Goal: Task Accomplishment & Management: Manage account settings

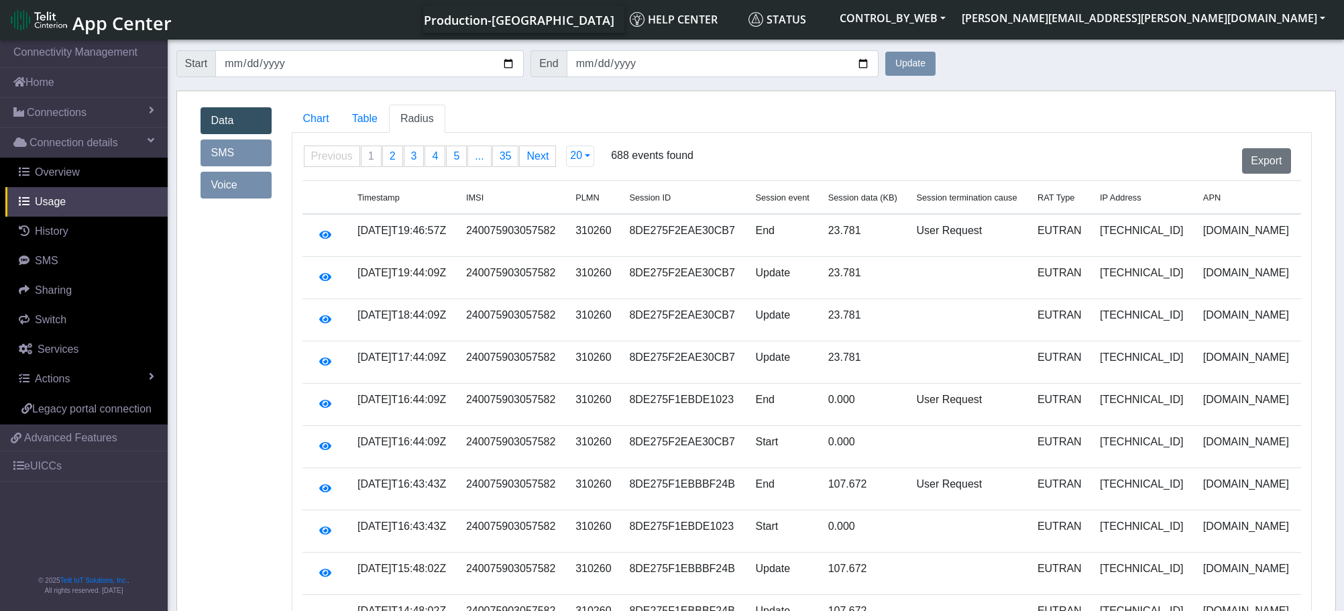
drag, startPoint x: 457, startPoint y: 15, endPoint x: 453, endPoint y: 9, distance: 7.5
click at [457, 15] on div "Production-[GEOGRAPHIC_DATA] Help center Status CONTROL_BY_WEB [PERSON_NAME][EM…" at bounding box center [756, 19] width 1153 height 27
click at [954, 18] on button "CONTROL_BY_WEB" at bounding box center [893, 18] width 122 height 24
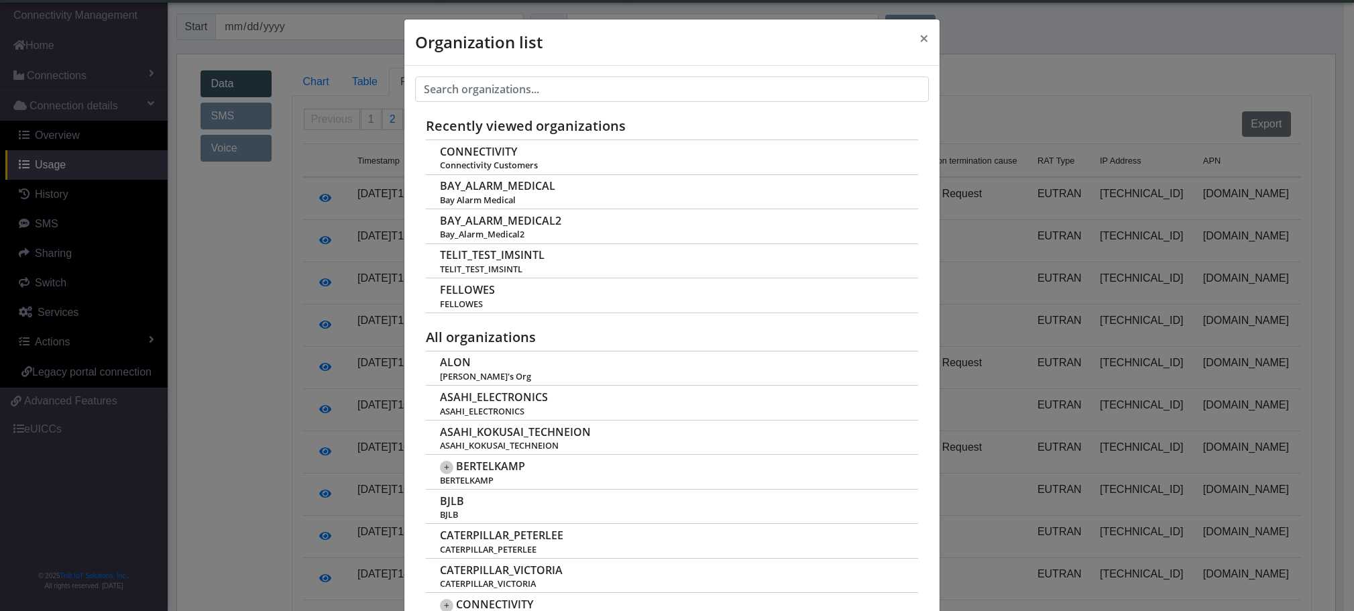
scroll to position [5, 0]
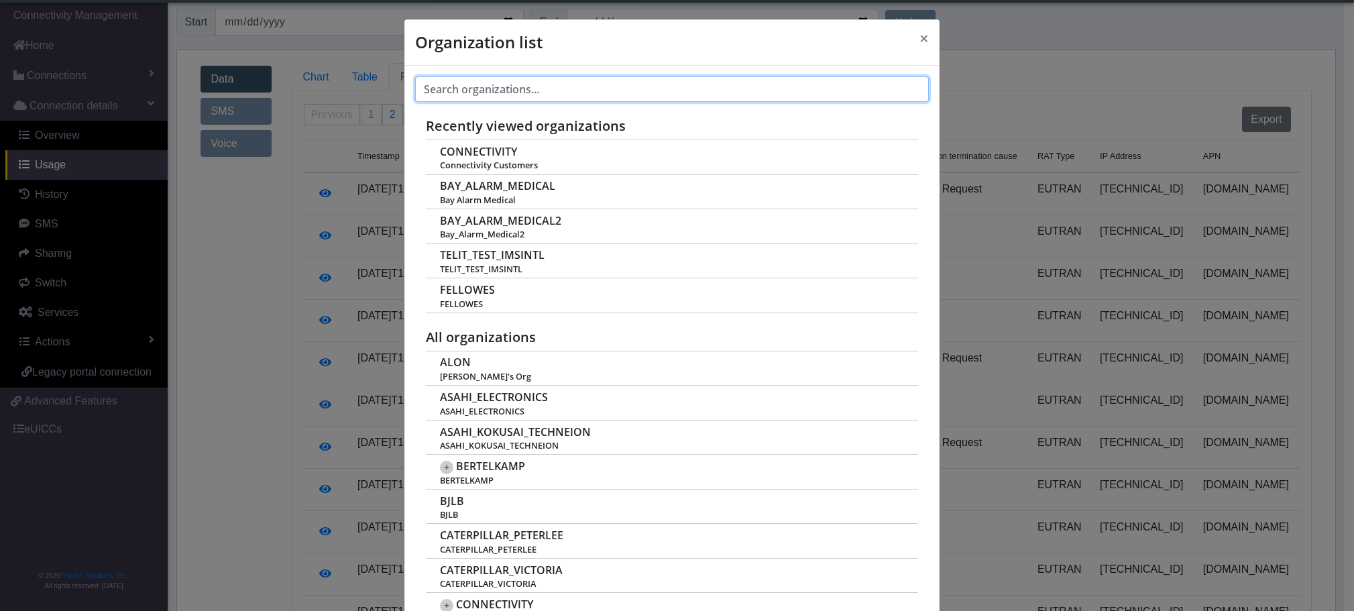
click at [494, 90] on input "text" at bounding box center [672, 88] width 514 height 25
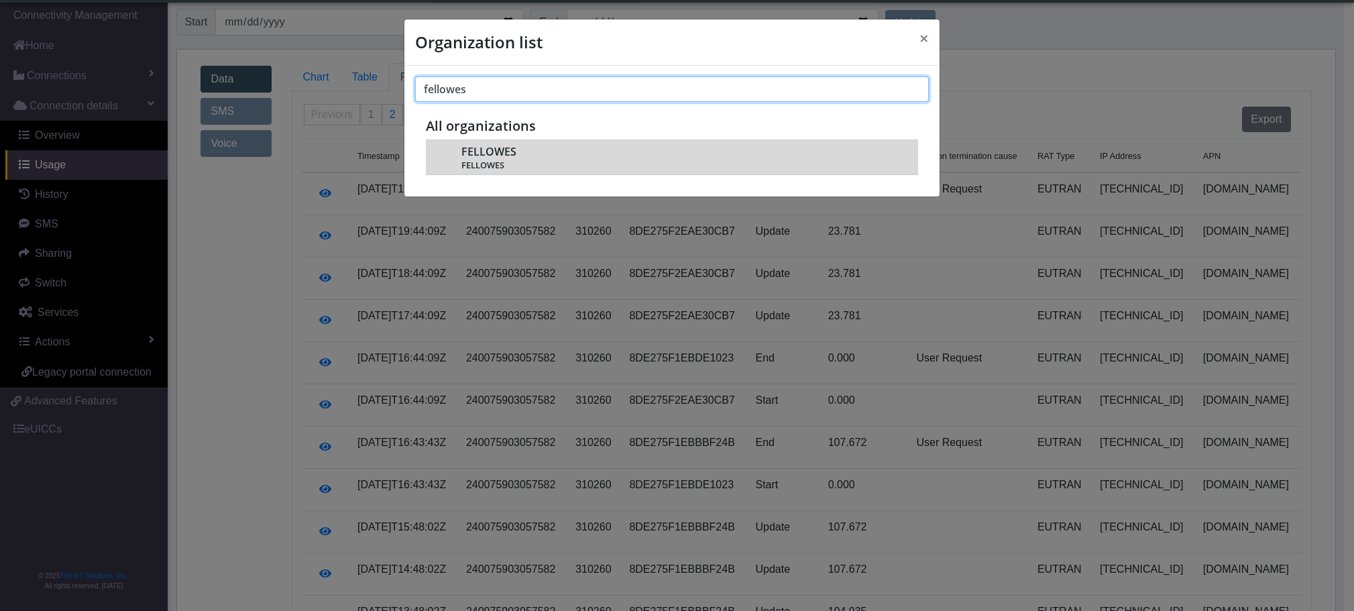
type input "fellowes"
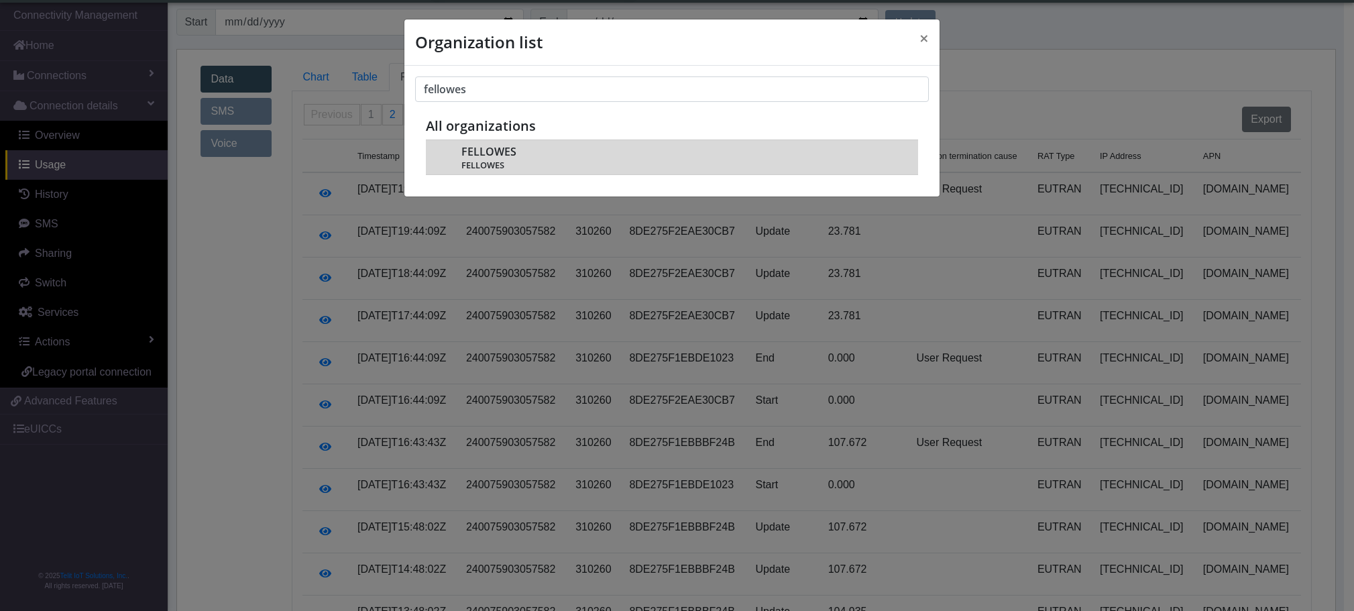
click at [483, 146] on span "FELLOWES" at bounding box center [488, 152] width 55 height 13
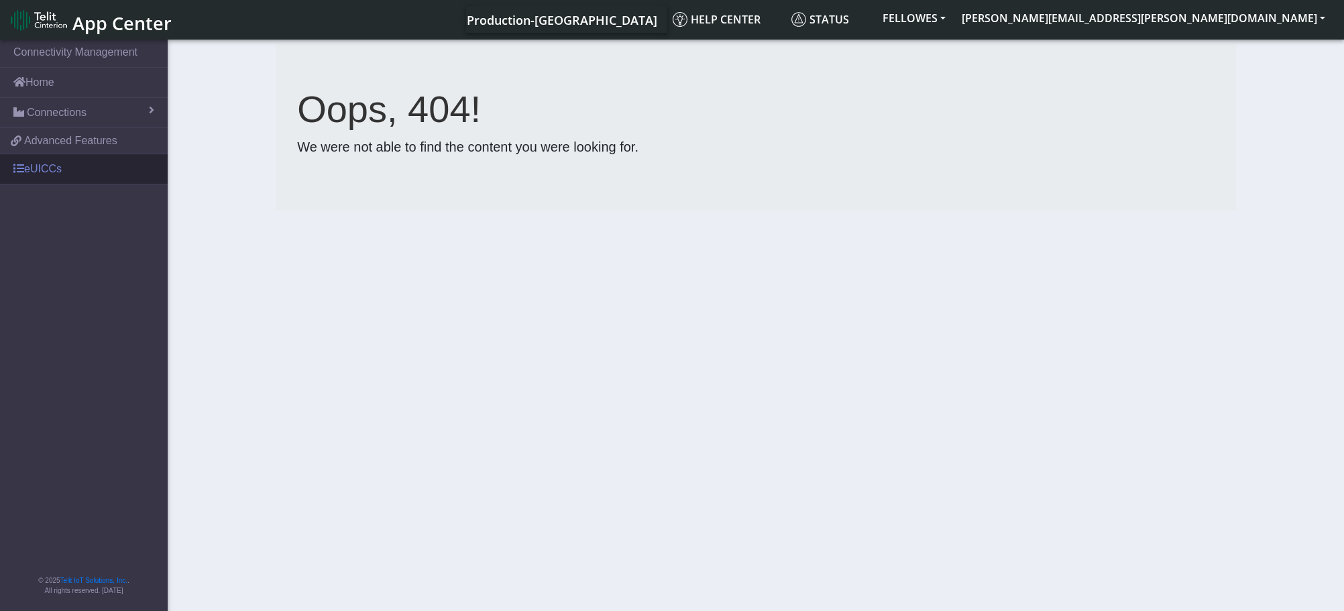
click at [42, 174] on link "eUICCs" at bounding box center [84, 169] width 168 height 30
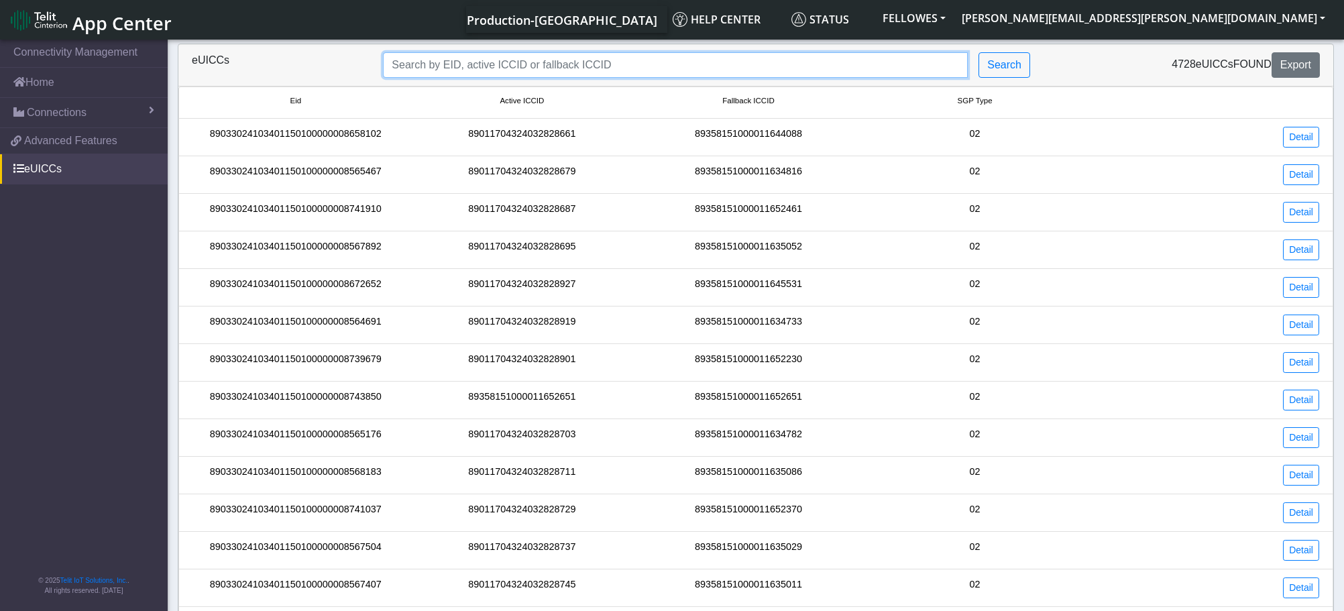
click at [469, 61] on input "Search..." at bounding box center [675, 64] width 585 height 25
paste input "89011704324032830550"
type input "89011704324032830550"
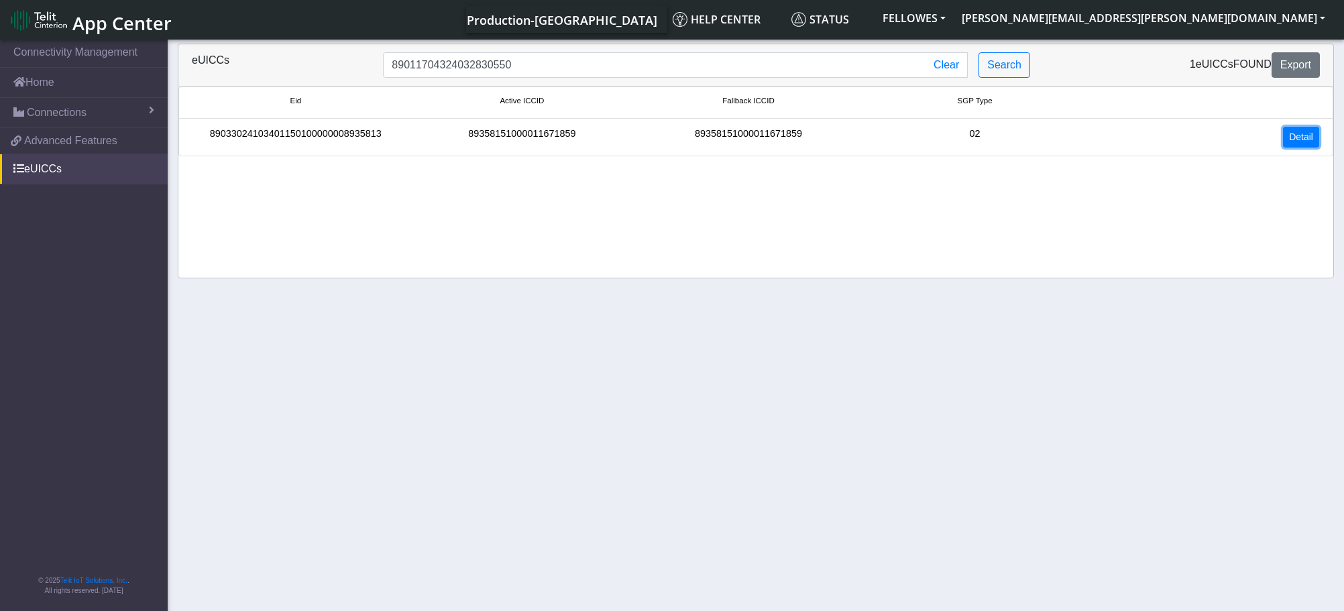
click at [1310, 139] on link "Detail" at bounding box center [1301, 137] width 36 height 21
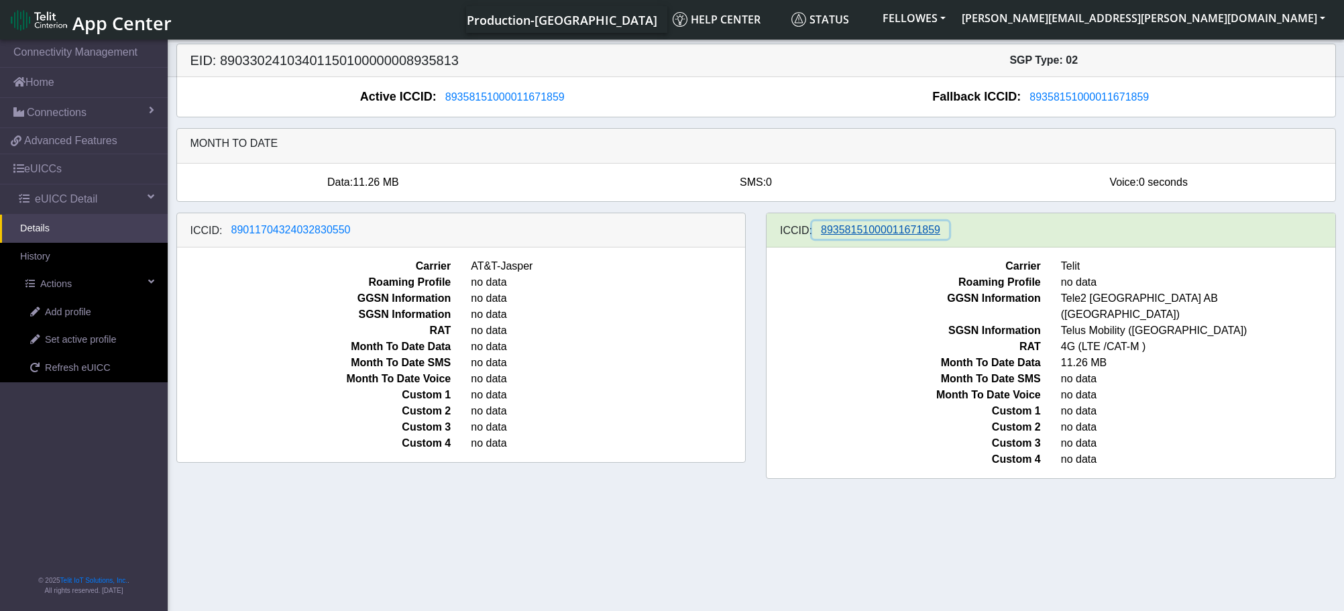
click at [862, 229] on span "89358151000011671859" at bounding box center [880, 229] width 119 height 11
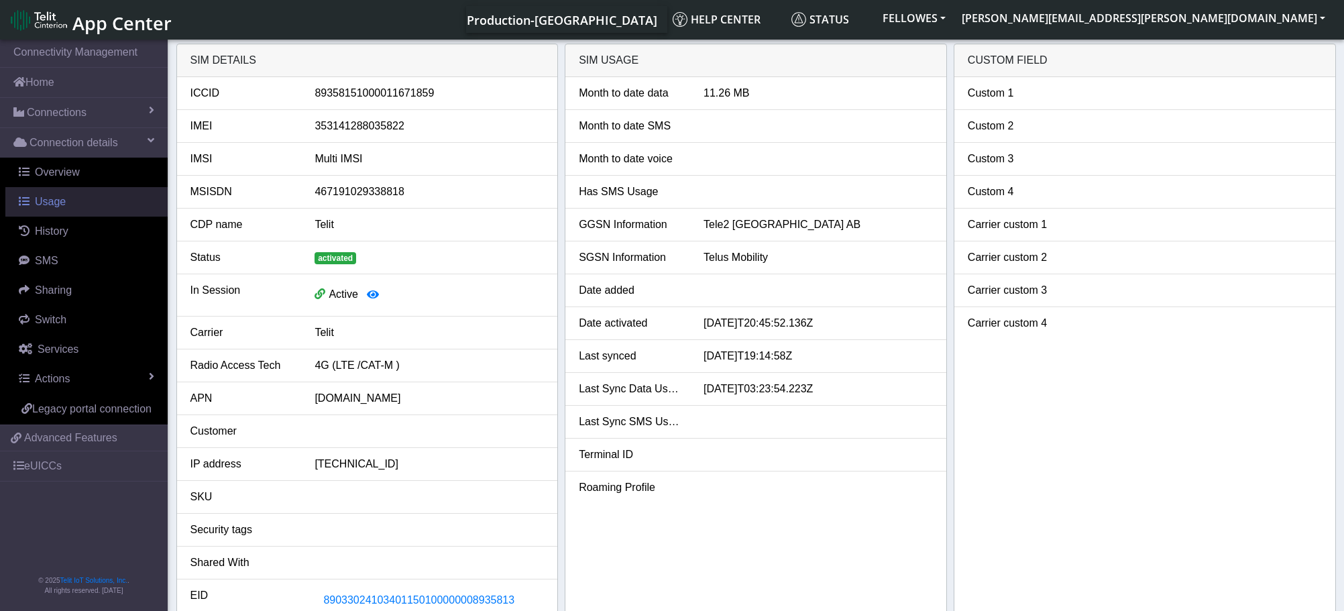
click at [64, 205] on span "Usage" at bounding box center [50, 201] width 31 height 11
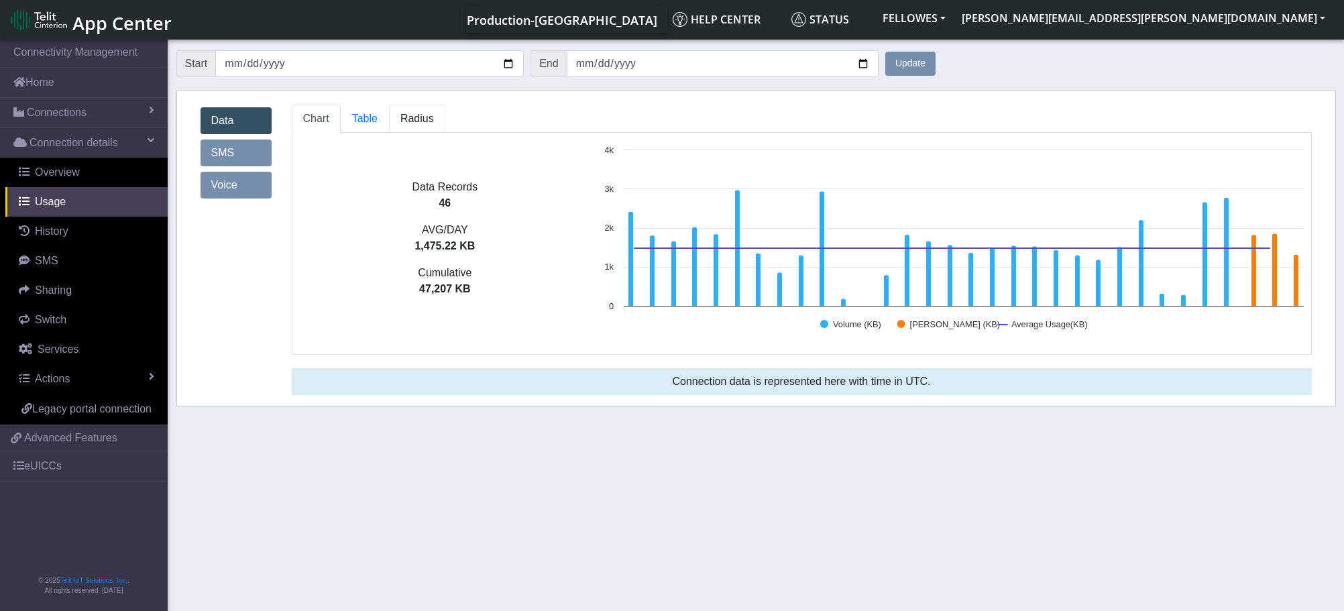
click at [425, 122] on span "Radius" at bounding box center [417, 118] width 34 height 11
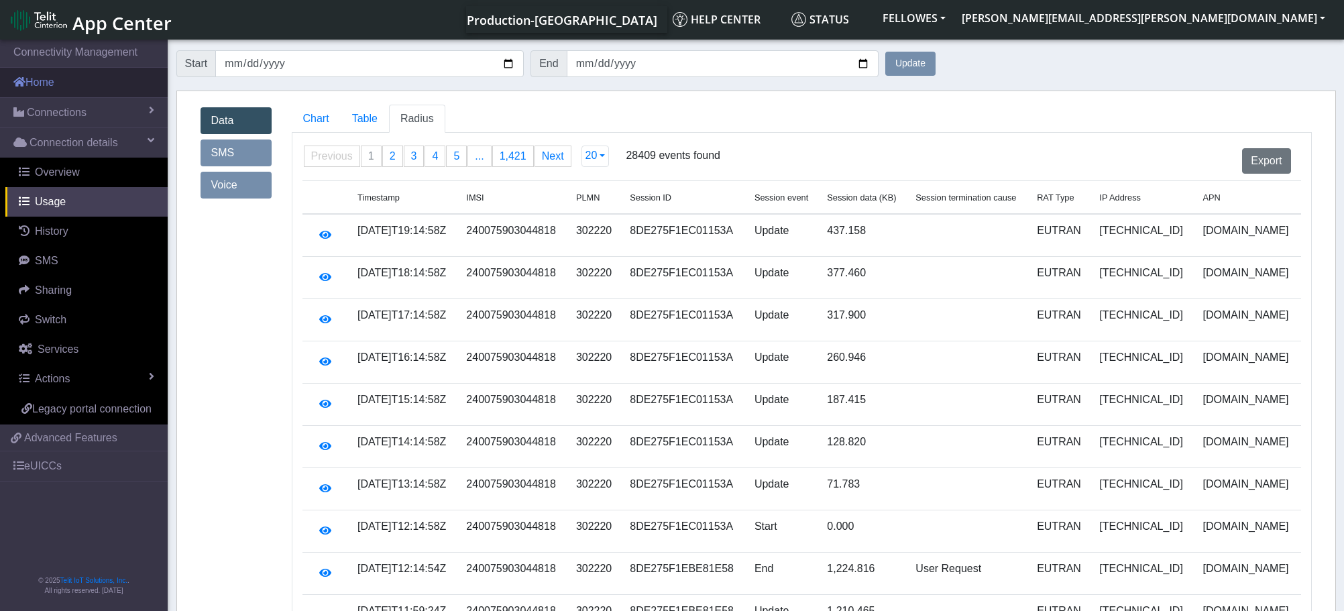
click at [42, 83] on link "Home" at bounding box center [84, 83] width 168 height 30
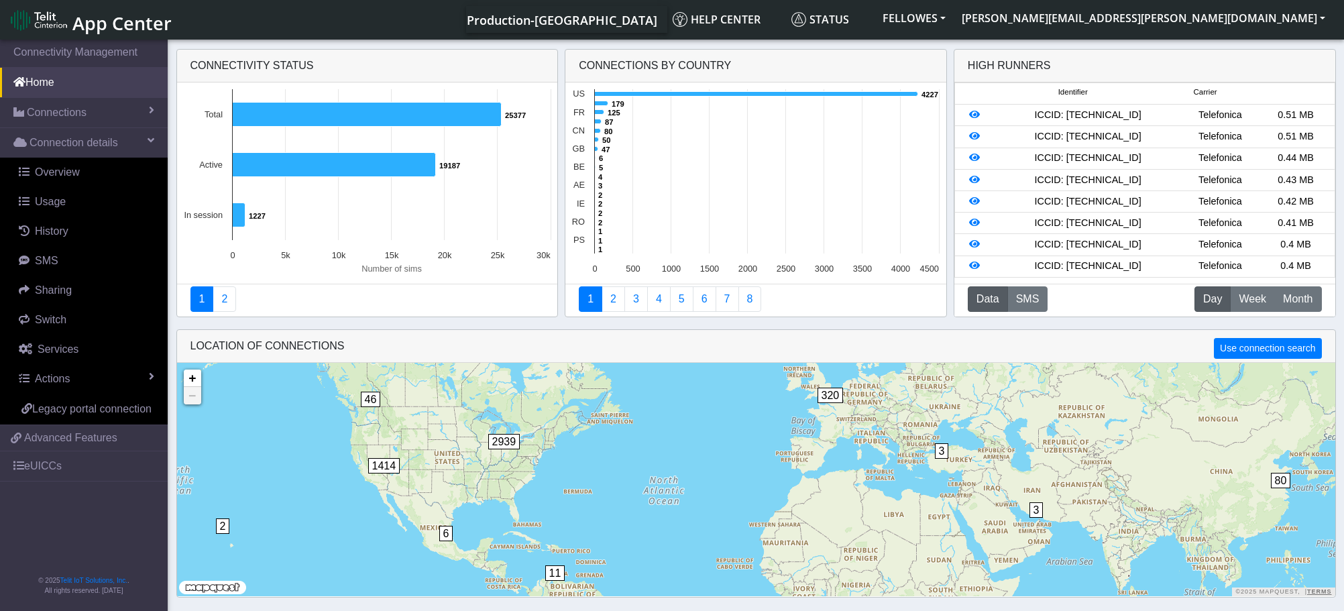
scroll to position [5, 0]
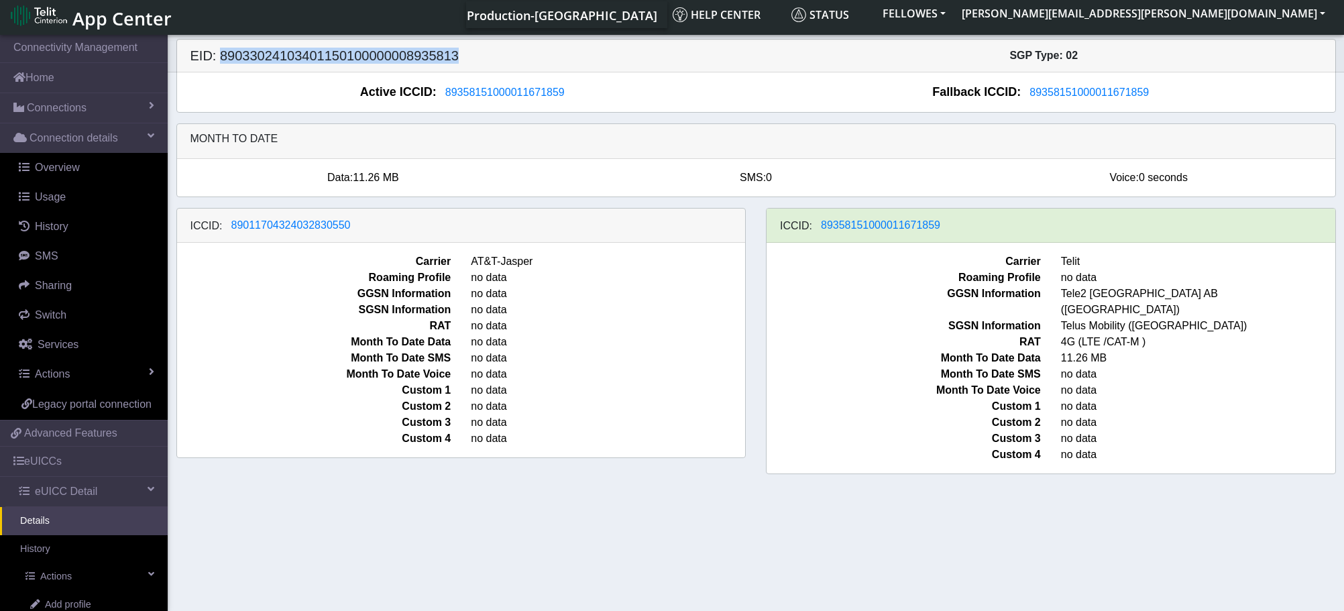
drag, startPoint x: 453, startPoint y: 56, endPoint x: 219, endPoint y: 64, distance: 234.2
click at [219, 64] on div "EID: 89033024103401150100000008935813 SGP Type: 02" at bounding box center [756, 56] width 1178 height 33
copy h5 "89033024103401150100000008935813"
click at [62, 476] on link "eUICCs" at bounding box center [84, 462] width 168 height 30
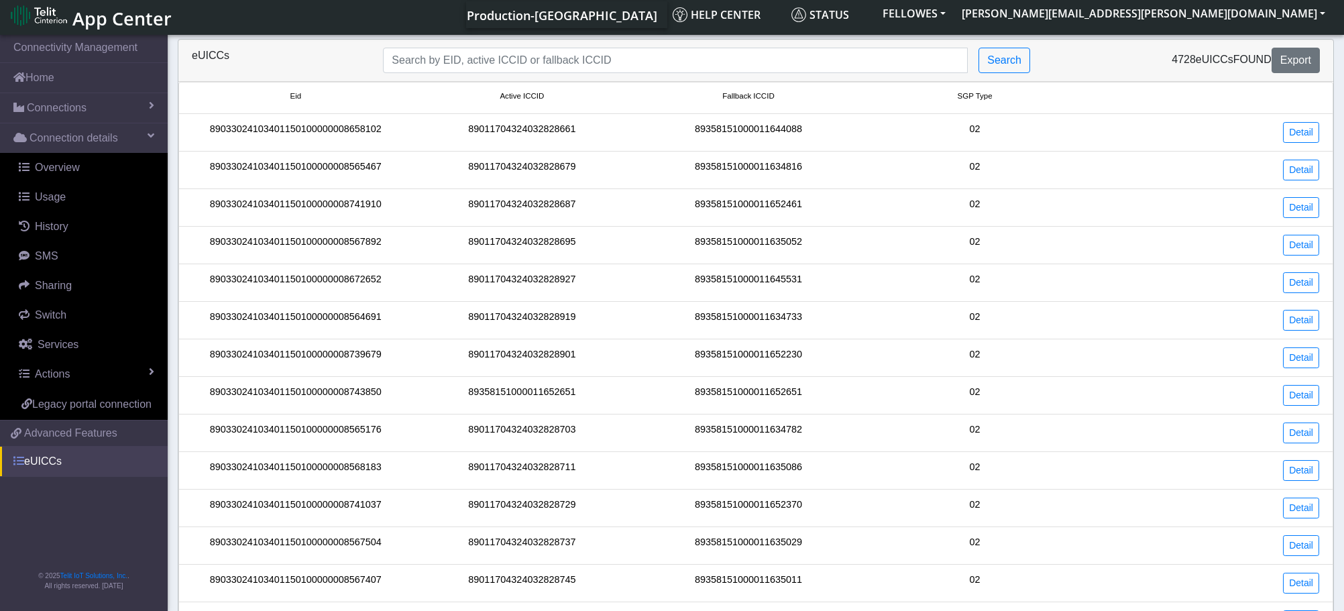
click at [60, 463] on link "eUICCs" at bounding box center [84, 462] width 168 height 30
click at [50, 463] on link "eUICCs" at bounding box center [84, 462] width 168 height 30
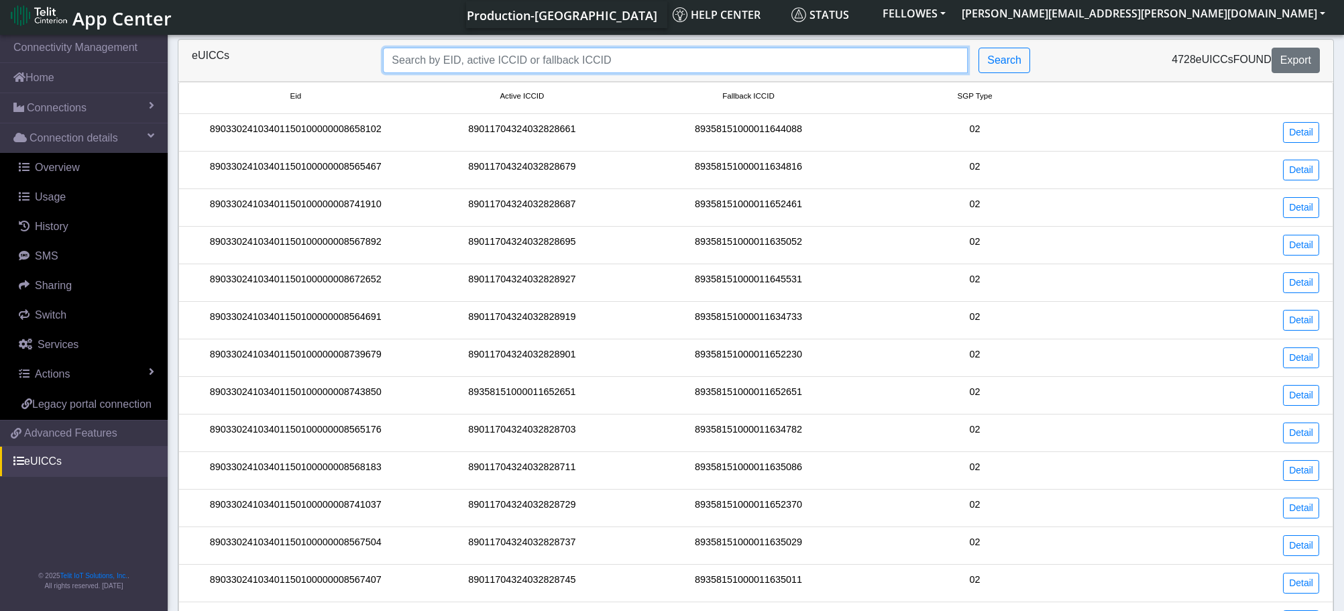
click at [555, 60] on input "Search..." at bounding box center [675, 60] width 585 height 25
paste input "89033024103401150100000008935813"
type input "89033024103401150100000008935813"
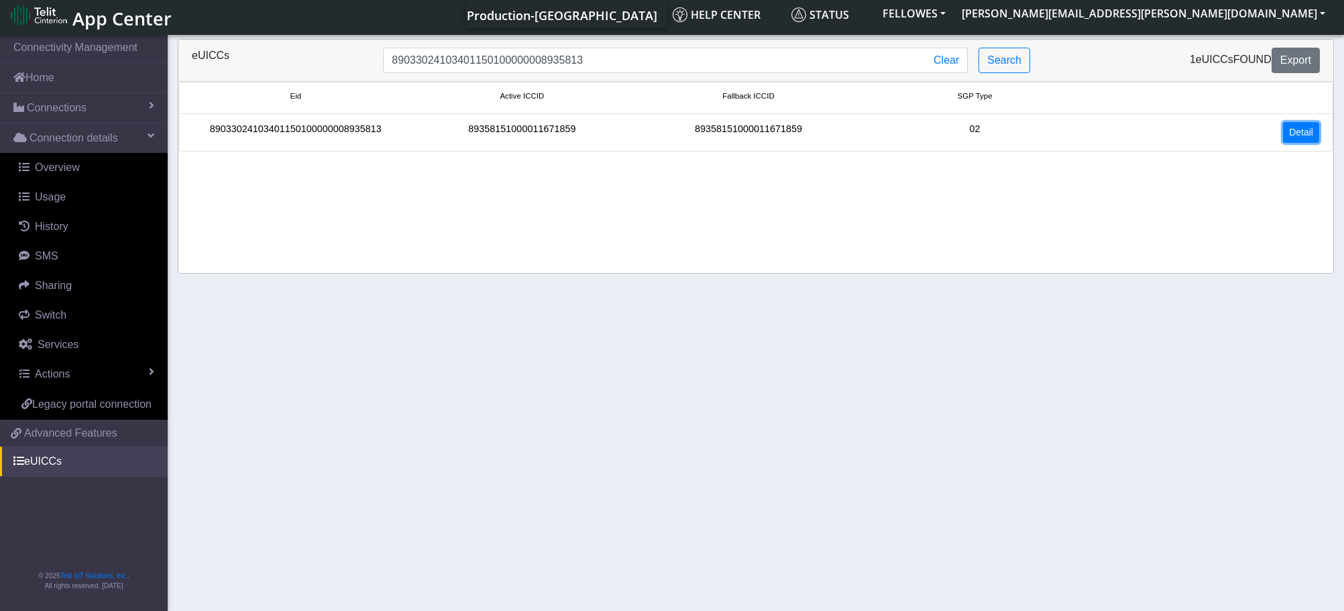
click at [1311, 127] on link "Detail" at bounding box center [1301, 132] width 36 height 21
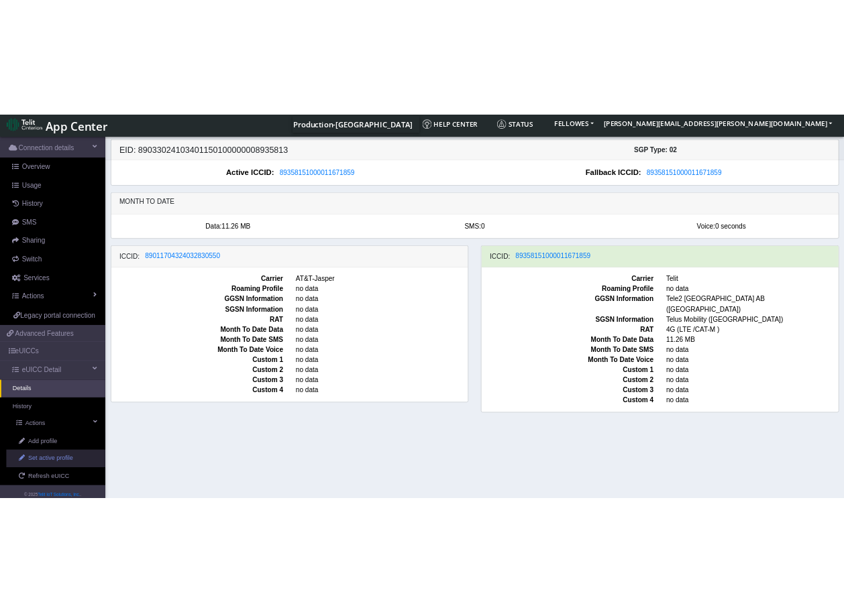
scroll to position [131, 0]
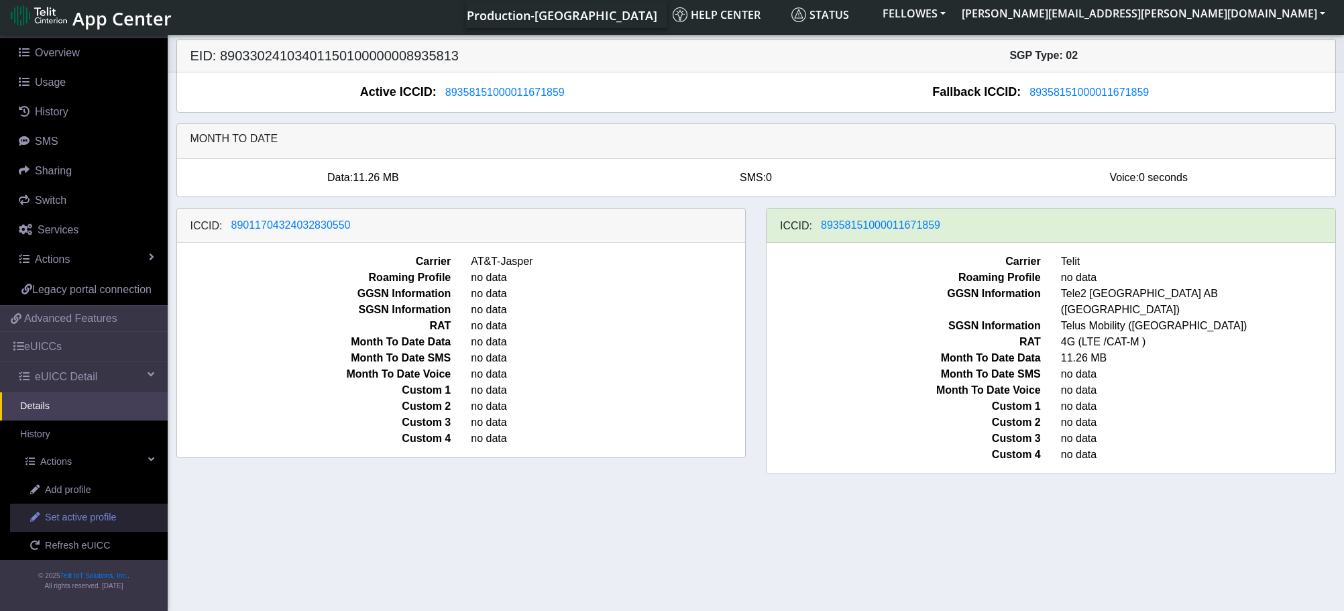
click at [87, 516] on span "Set active profile" at bounding box center [80, 517] width 71 height 15
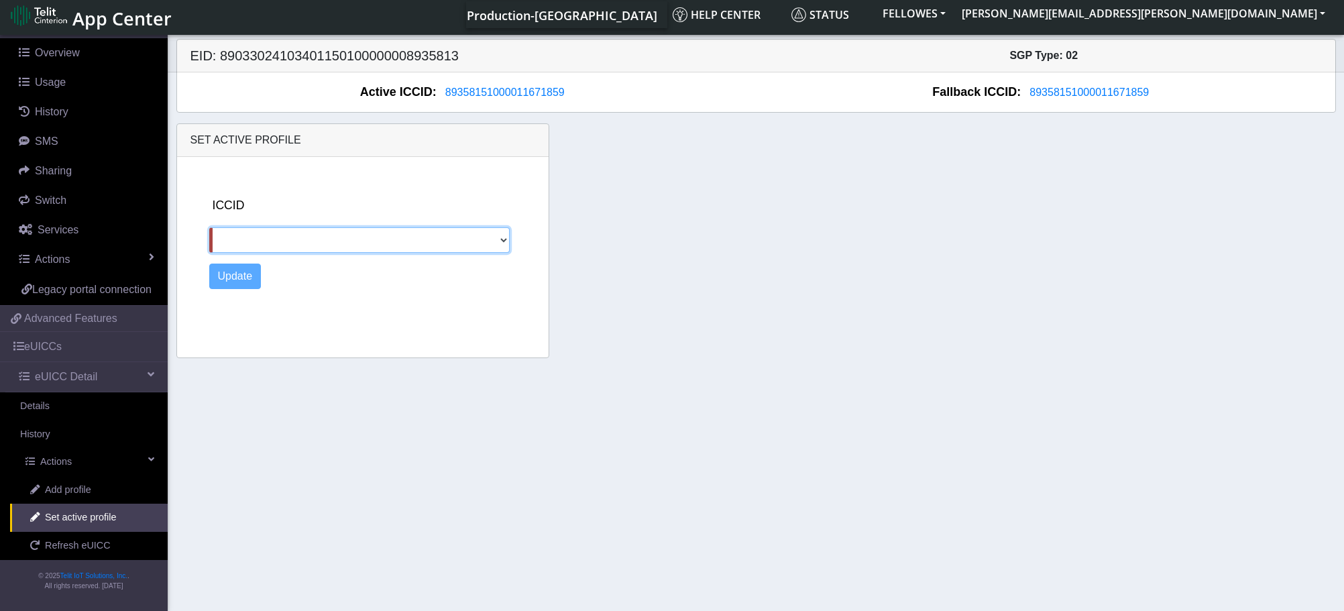
click at [502, 241] on select "89011704324032830550" at bounding box center [359, 239] width 300 height 25
select select "89011704324032830550"
click at [209, 227] on select "89011704324032830550" at bounding box center [359, 239] width 300 height 25
click at [241, 276] on button "Update" at bounding box center [235, 276] width 52 height 25
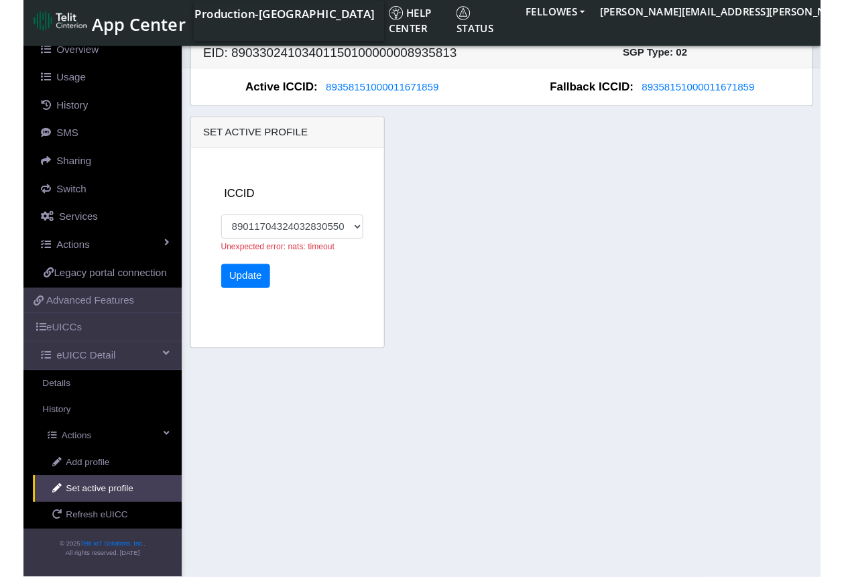
scroll to position [129, 0]
